Goal: Book appointment/travel/reservation

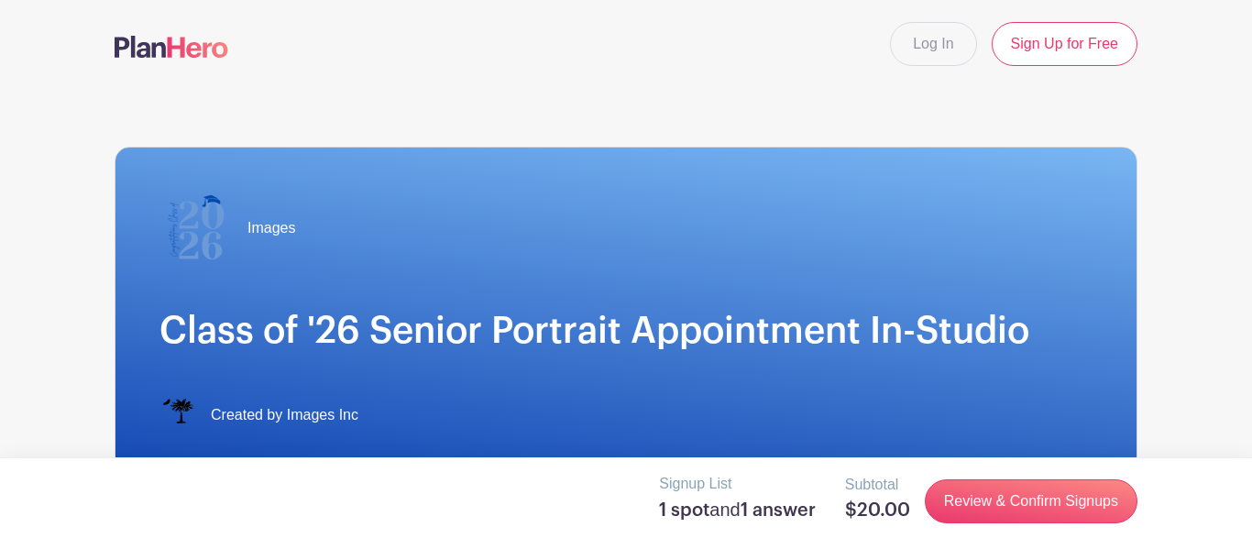
select select
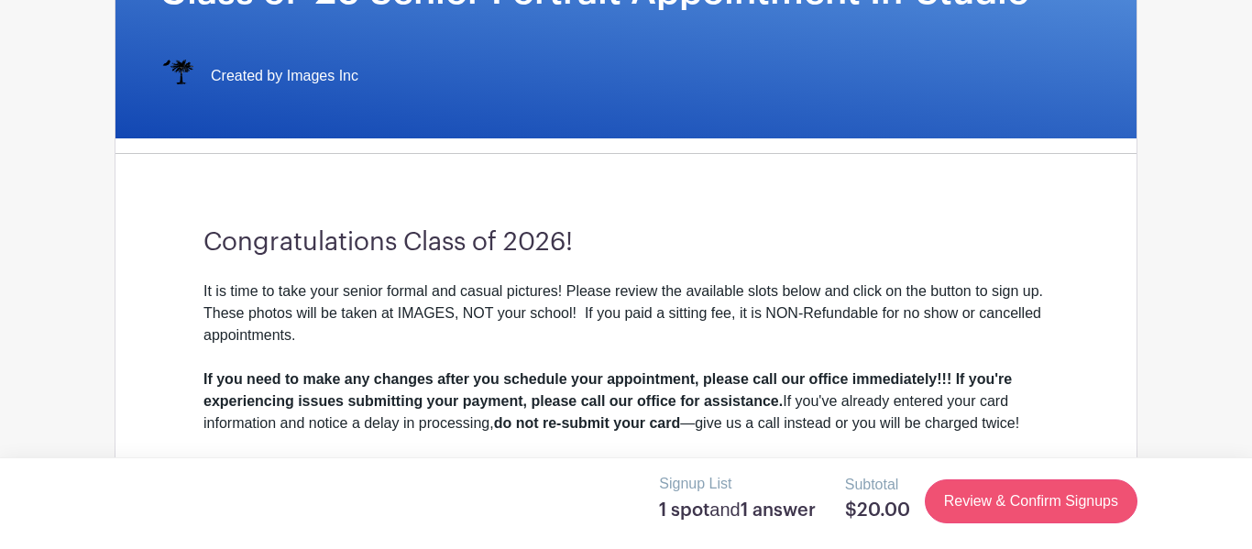
scroll to position [339, 0]
click at [1012, 502] on link "Review & Confirm Signups" at bounding box center [1031, 501] width 213 height 44
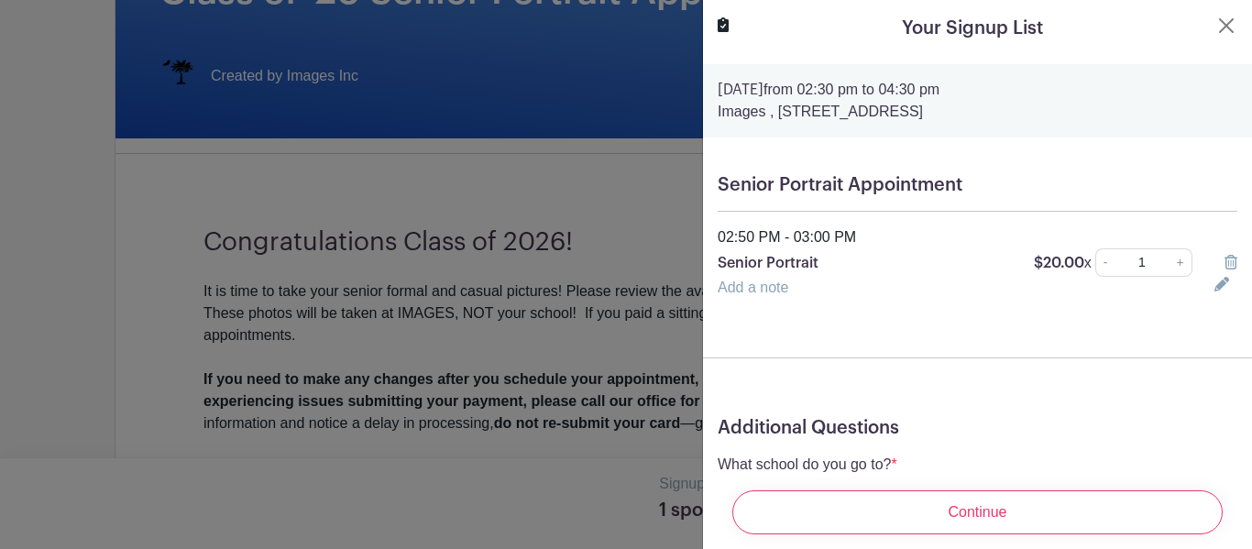
scroll to position [96, 0]
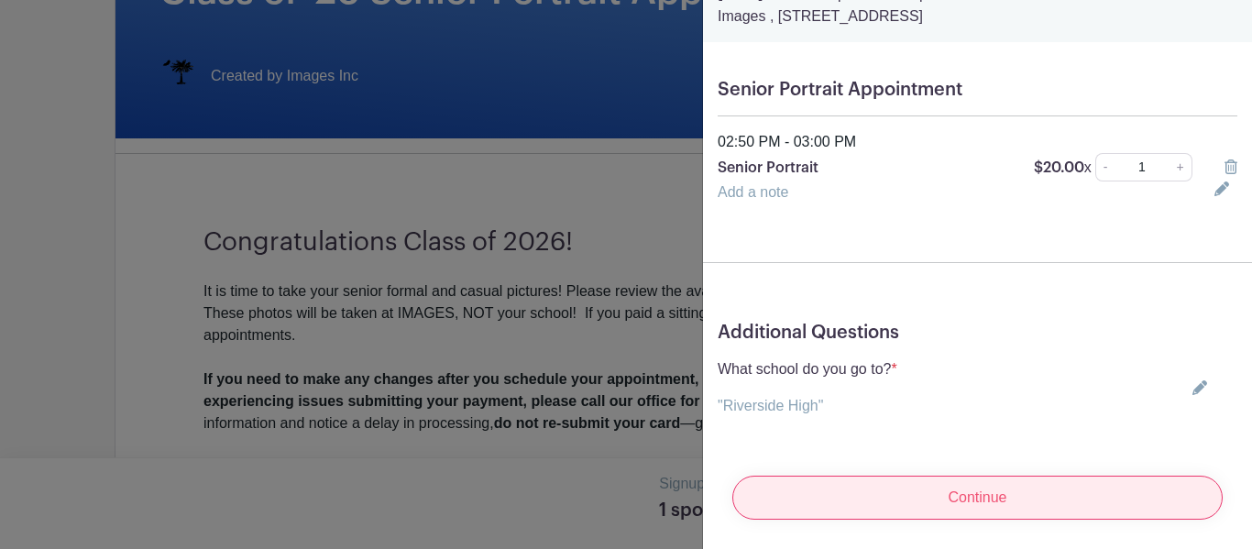
click at [993, 491] on input "Continue" at bounding box center [977, 498] width 490 height 44
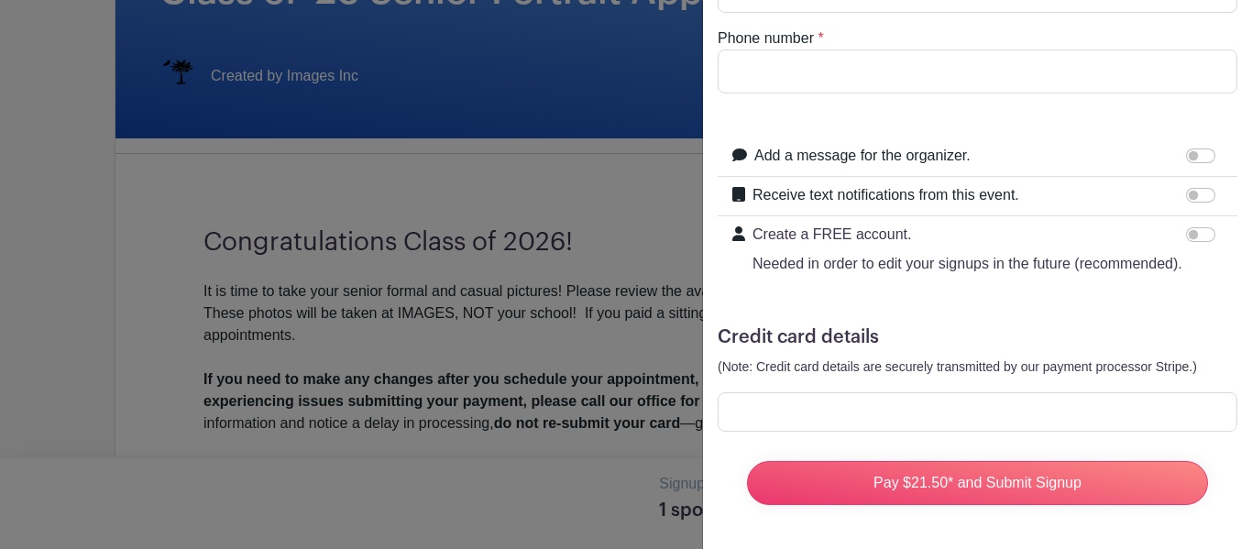
scroll to position [0, 0]
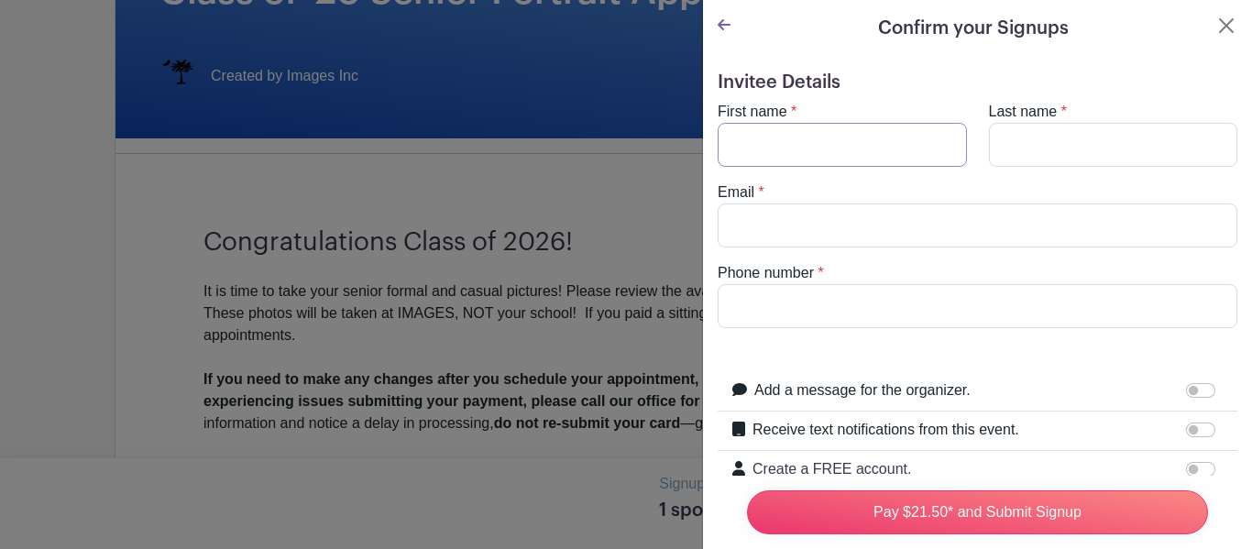
click at [854, 143] on input "First name" at bounding box center [842, 145] width 249 height 44
type input "Hailey"
click at [1123, 150] on input "Last name" at bounding box center [1113, 145] width 249 height 44
type input "[PERSON_NAME]"
click at [1080, 246] on input "Email" at bounding box center [978, 225] width 520 height 44
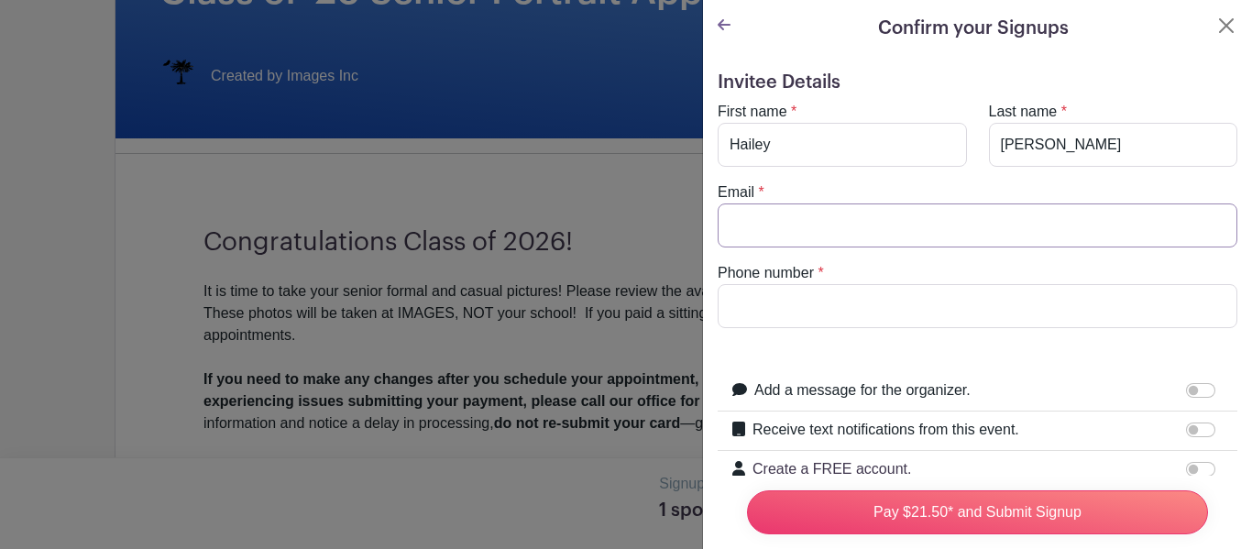
type input "[EMAIL_ADDRESS][DOMAIN_NAME]"
click at [888, 290] on input "Phone number" at bounding box center [978, 306] width 520 height 44
type input "[PHONE_NUMBER]"
